Goal: Task Accomplishment & Management: Manage account settings

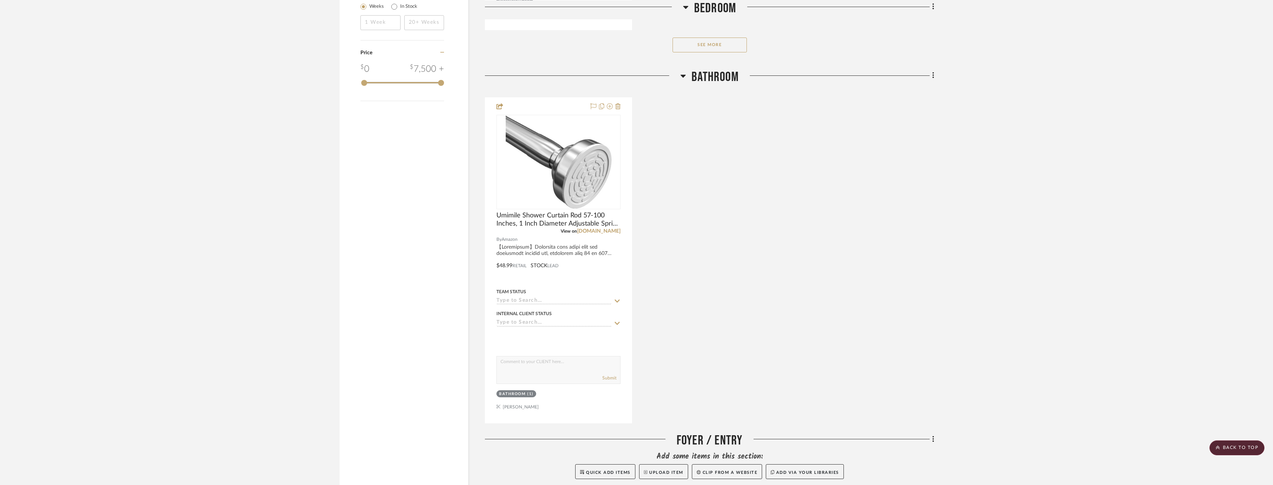
click at [565, 219] on div "Umimile Shower Curtain Rod 57-100 Inches, 1 Inch Diameter Adjustable Spring Ten…" at bounding box center [709, 260] width 449 height 326
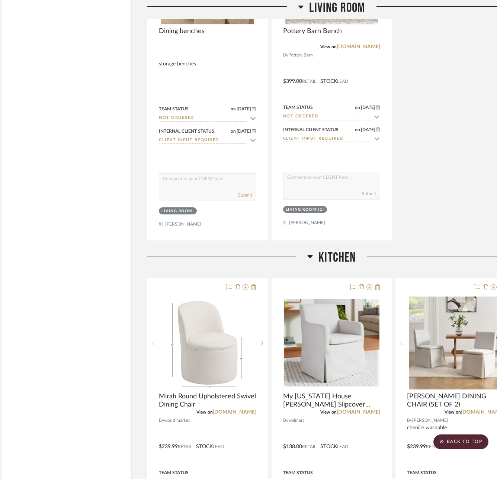
scroll to position [2565, 9]
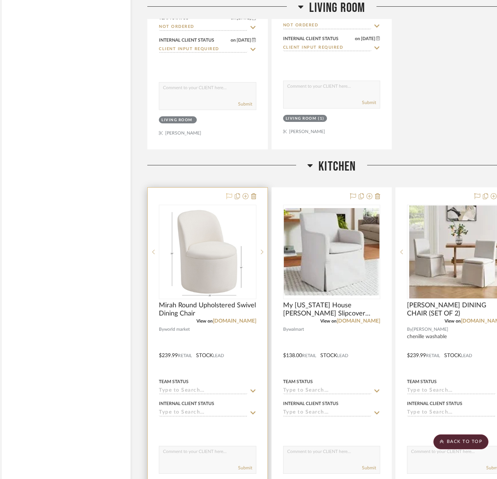
click at [230, 195] on icon at bounding box center [229, 196] width 6 height 6
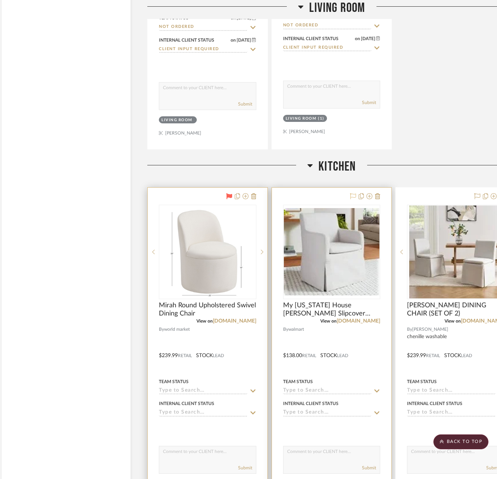
click at [352, 195] on icon at bounding box center [353, 196] width 6 height 6
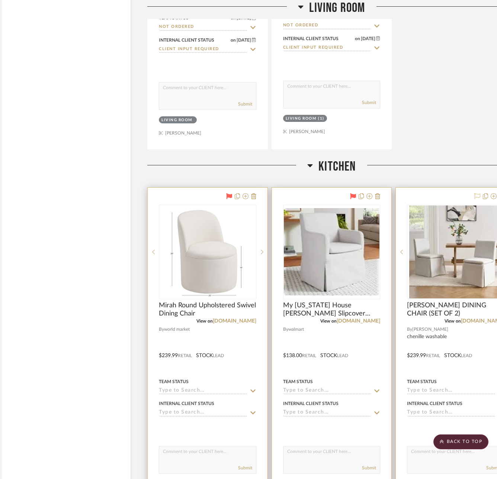
click at [479, 194] on icon at bounding box center [477, 196] width 6 height 6
click at [431, 271] on input at bounding box center [451, 391] width 88 height 7
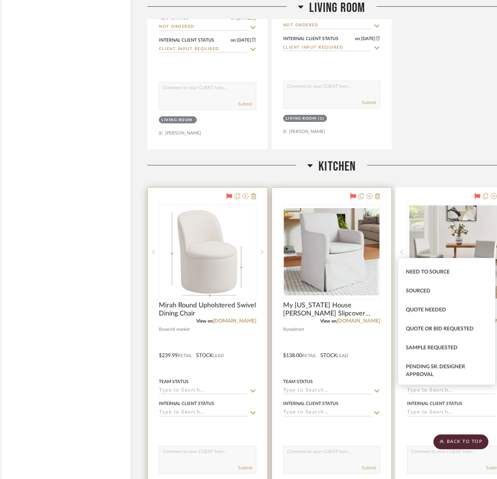
scroll to position [409, 0]
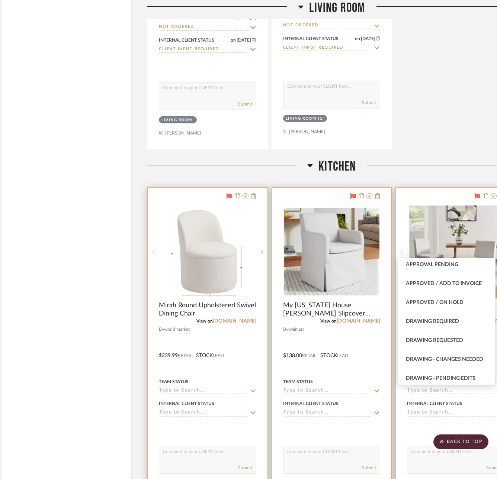
click at [426, 271] on div "Internal Client Status" at bounding box center [455, 408] width 97 height 18
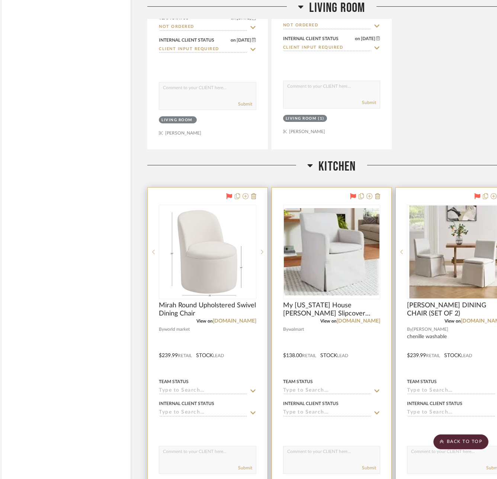
click at [419, 271] on input at bounding box center [451, 413] width 88 height 7
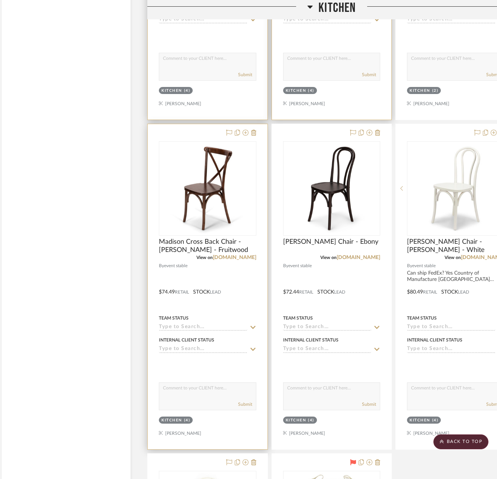
scroll to position [2973, 9]
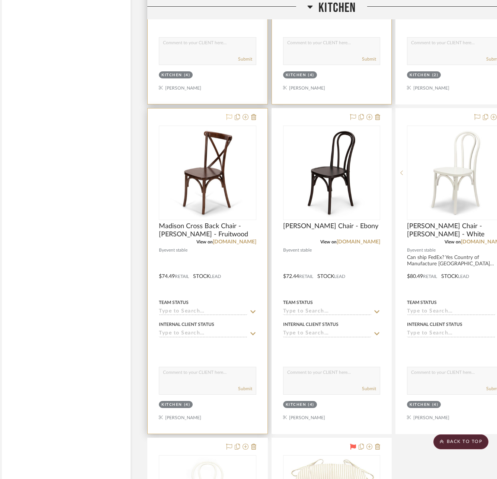
click at [227, 119] on icon at bounding box center [229, 117] width 6 height 6
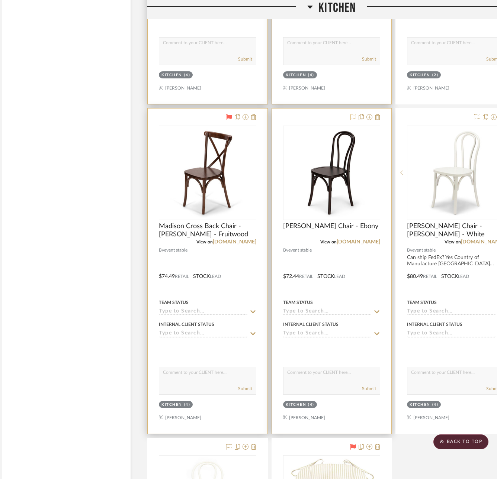
click at [351, 116] on icon at bounding box center [353, 117] width 6 height 6
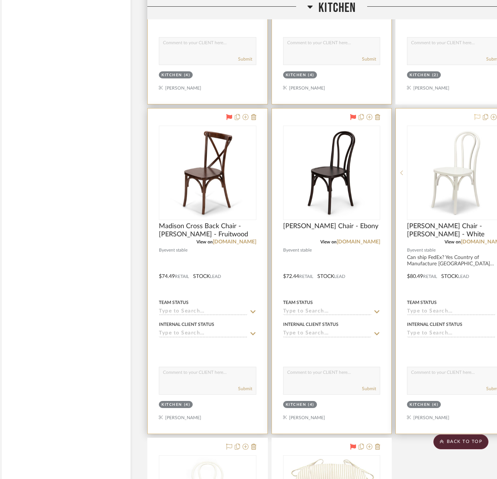
click at [477, 119] on icon at bounding box center [477, 117] width 6 height 6
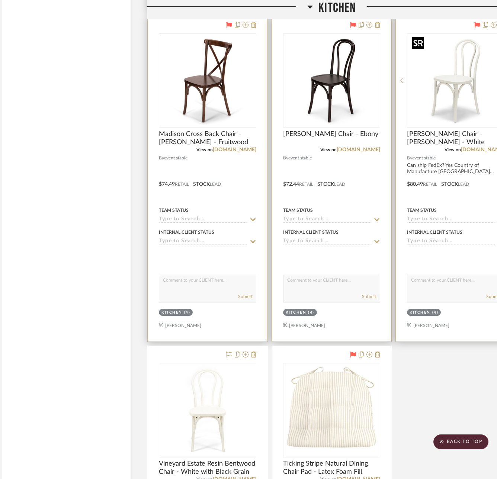
scroll to position [3234, 9]
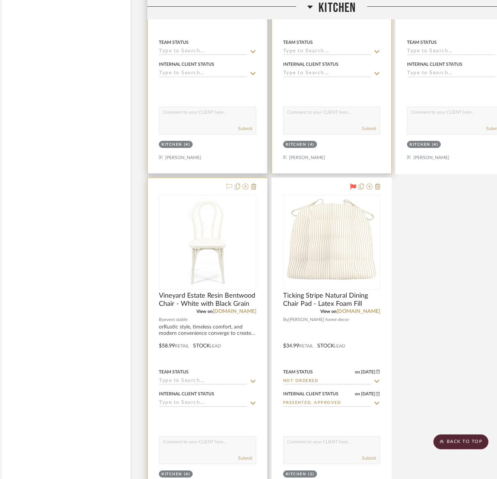
click at [229, 188] on icon at bounding box center [229, 187] width 6 height 6
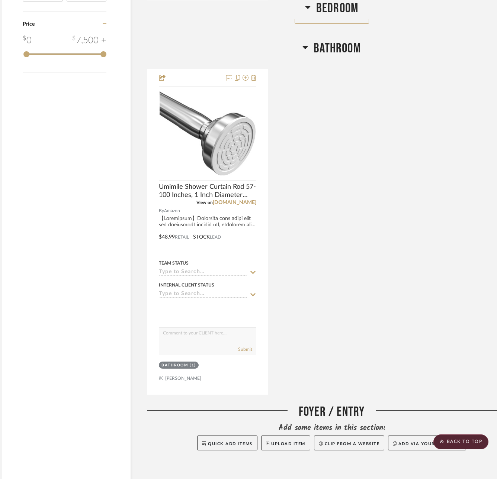
scroll to position [1189, 9]
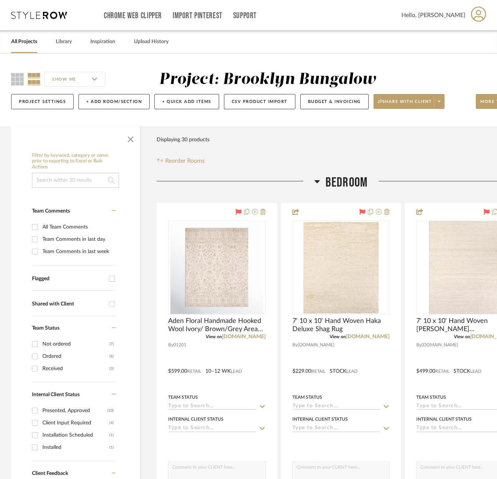
drag, startPoint x: 384, startPoint y: 358, endPoint x: 353, endPoint y: 141, distance: 219.2
click at [353, 141] on div "Filter Products Displaying 30 products Reorder Rooms" at bounding box center [340, 148] width 368 height 33
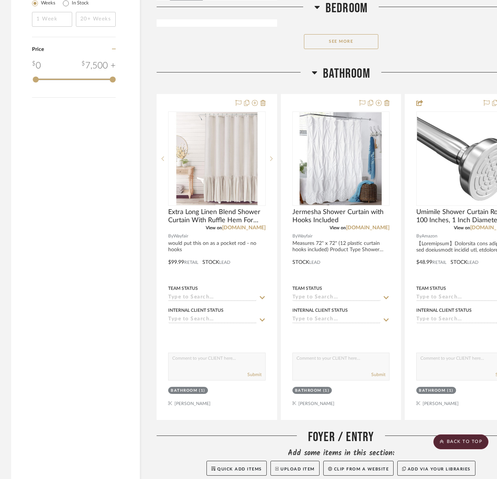
scroll to position [1152, 0]
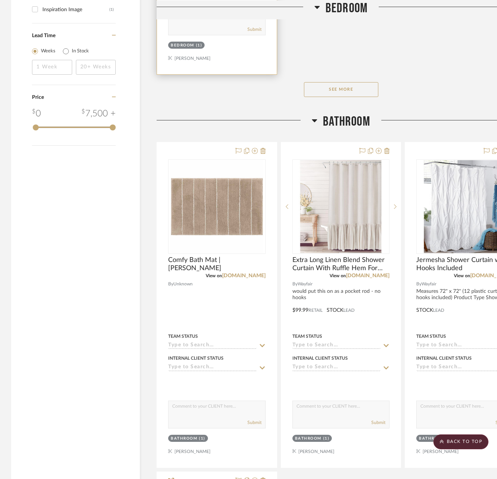
scroll to position [1115, 0]
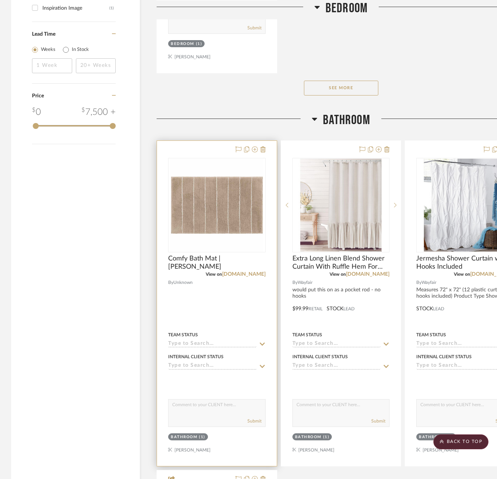
click at [262, 343] on icon at bounding box center [262, 344] width 7 height 6
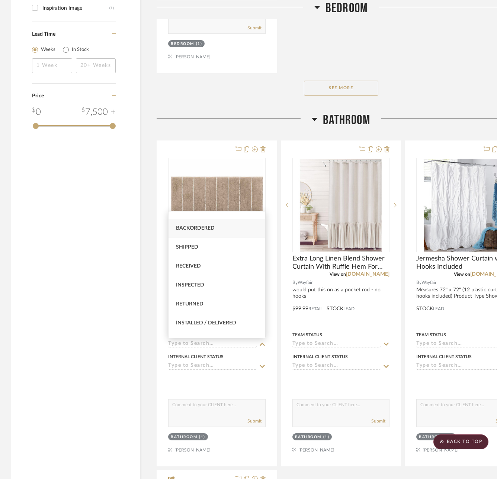
scroll to position [112, 0]
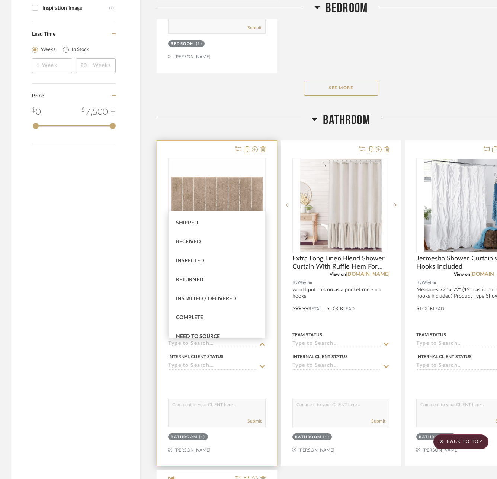
click at [232, 300] on span "Installed / Delivered" at bounding box center [206, 298] width 60 height 5
type input "8/12/2025"
type input "Installed / Delivered"
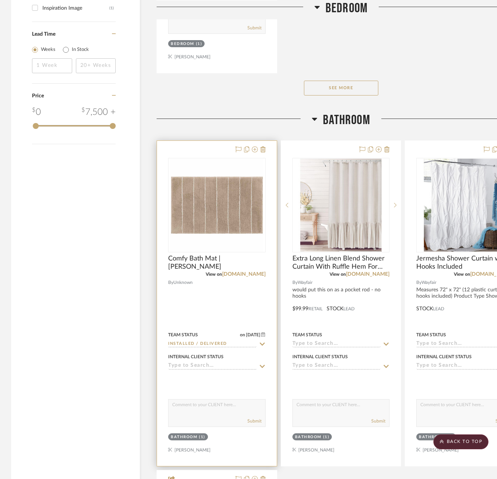
scroll to position [1127, 0]
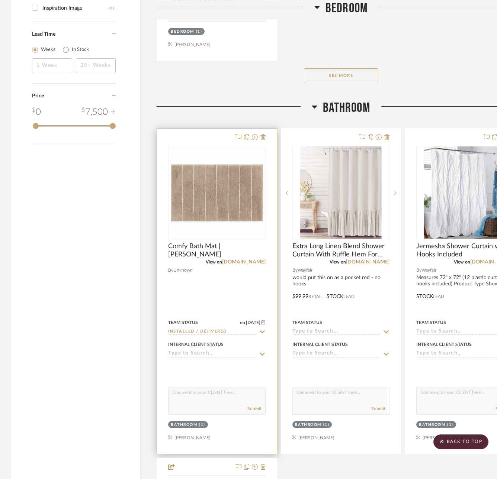
click at [183, 354] on input at bounding box center [212, 353] width 88 height 7
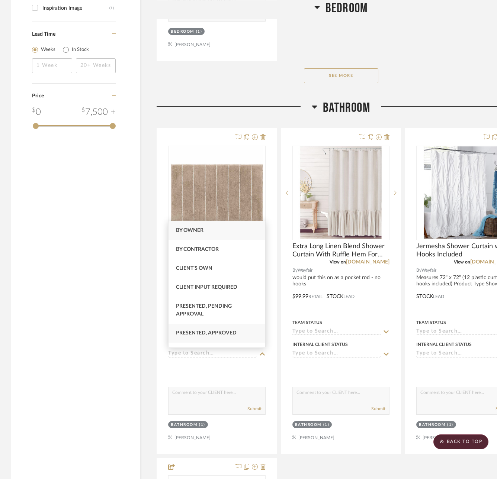
click at [229, 337] on div "Presented, Approved" at bounding box center [216, 333] width 97 height 19
type input "8/12/2025"
type input "Presented, Approved"
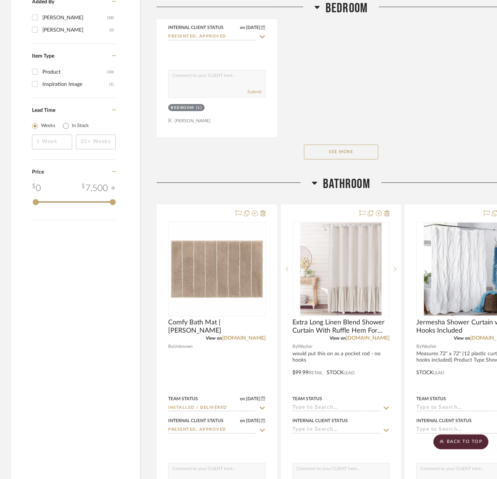
scroll to position [1053, 0]
